Goal: Information Seeking & Learning: Learn about a topic

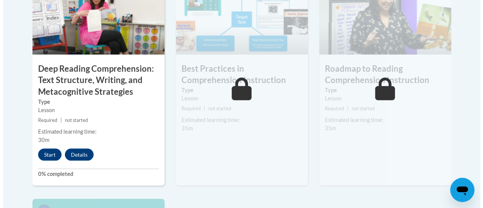
scroll to position [692, 0]
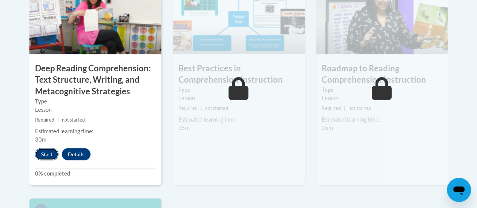
click at [41, 154] on button "Start" at bounding box center [46, 154] width 23 height 12
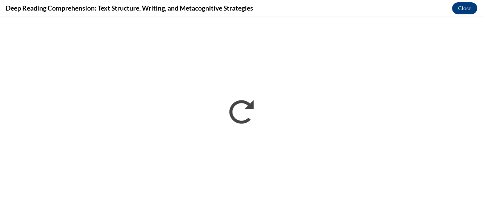
scroll to position [0, 0]
